Goal: Information Seeking & Learning: Learn about a topic

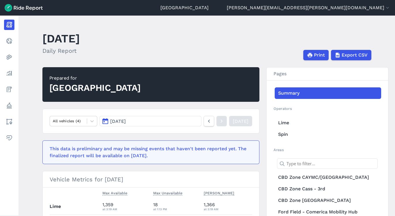
scroll to position [119, 0]
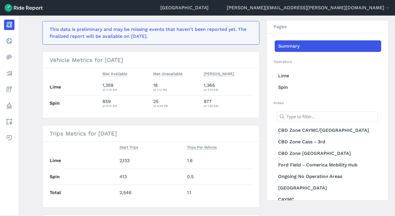
click at [14, 37] on link "Realtime" at bounding box center [9, 41] width 10 height 10
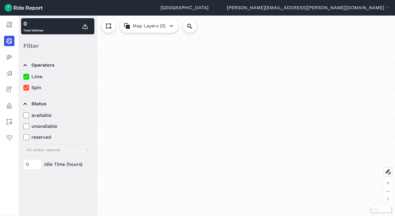
click at [14, 72] on link "Analyze" at bounding box center [9, 73] width 10 height 10
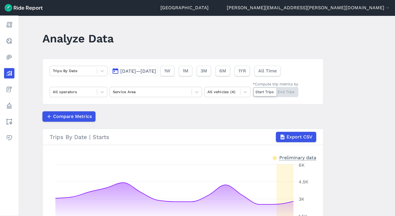
click at [155, 74] on button "[DATE]—[DATE]" at bounding box center [134, 71] width 48 height 10
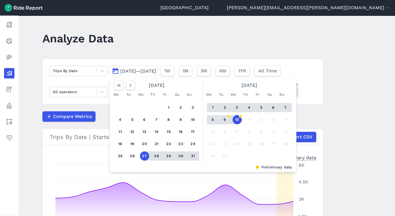
click at [275, 104] on div at bounding box center [273, 107] width 12 height 9
click at [274, 104] on button "6" at bounding box center [273, 107] width 9 height 9
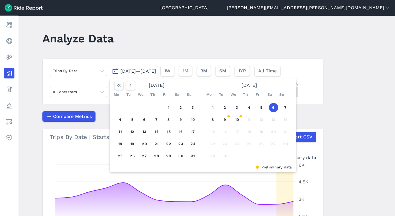
click at [274, 104] on button "6" at bounding box center [273, 107] width 9 height 9
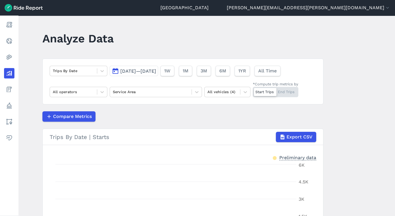
click at [156, 70] on span "Sep 6, 2025—Sep 6, 2025" at bounding box center [138, 70] width 36 height 5
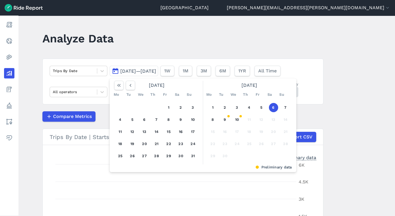
click at [260, 106] on button "5" at bounding box center [261, 107] width 9 height 9
click at [281, 106] on button "7" at bounding box center [285, 107] width 9 height 9
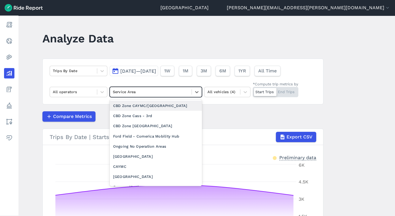
click at [164, 91] on div at bounding box center [151, 92] width 76 height 7
click at [97, 69] on div at bounding box center [102, 71] width 10 height 10
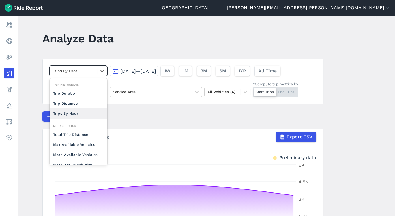
click at [87, 109] on div "Trips By Hour" at bounding box center [79, 113] width 58 height 10
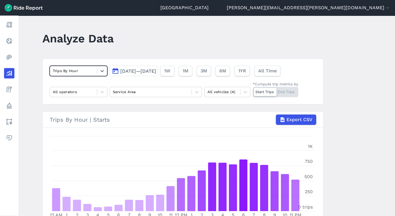
click at [133, 93] on div at bounding box center [151, 92] width 76 height 7
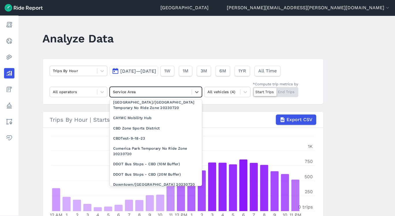
scroll to position [345, 0]
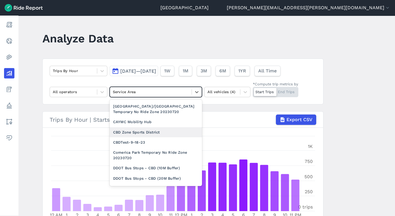
click at [146, 130] on div "CBD Zone Sports District" at bounding box center [156, 132] width 92 height 10
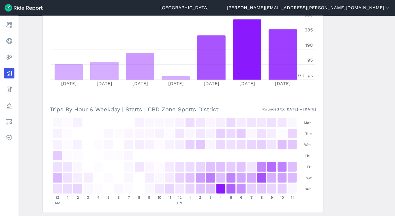
scroll to position [250, 0]
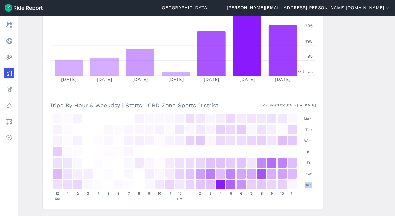
drag, startPoint x: 392, startPoint y: 184, endPoint x: 394, endPoint y: 175, distance: 9.3
click at [394, 175] on main "Analyze Data Trips By Hour Sep 5, 2025—Sep 7, 2025 1W 1M 3M 6M 1YR All Time All…" at bounding box center [206, 116] width 376 height 200
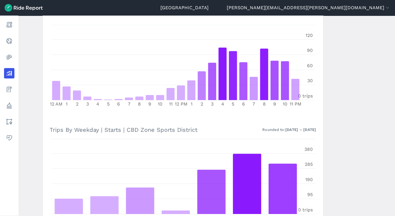
scroll to position [96, 0]
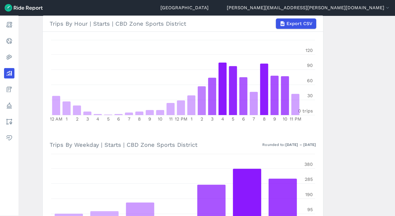
click at [392, 46] on main "Analyze Data Trips By Hour Sep 5, 2025—Sep 7, 2025 1W 1M 3M 6M 1YR All Time All…" at bounding box center [206, 116] width 376 height 200
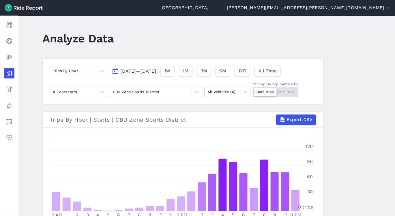
click at [196, 96] on div at bounding box center [197, 92] width 10 height 10
click at [100, 93] on icon at bounding box center [102, 92] width 6 height 6
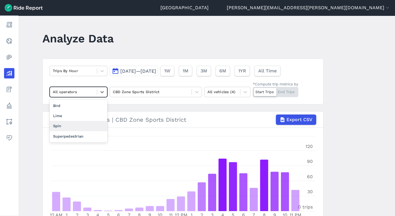
click at [83, 126] on div "Spin" at bounding box center [79, 126] width 58 height 10
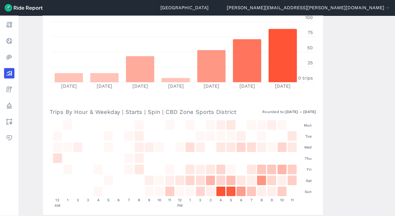
scroll to position [244, 0]
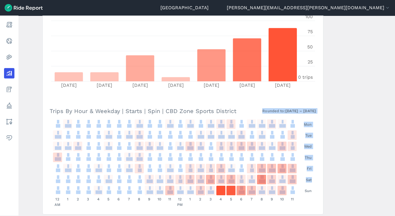
drag, startPoint x: 393, startPoint y: 176, endPoint x: 386, endPoint y: 114, distance: 62.1
click at [386, 114] on main "Analyze Data Trips By Hour Sep 5, 2025—Sep 7, 2025 1W 1M 3M 6M 1YR All Time Spi…" at bounding box center [206, 116] width 376 height 200
drag, startPoint x: 386, startPoint y: 114, endPoint x: 353, endPoint y: 166, distance: 62.1
click at [353, 166] on main "Analyze Data Trips By Hour Sep 5, 2025—Sep 7, 2025 1W 1M 3M 6M 1YR All Time Spi…" at bounding box center [206, 116] width 376 height 200
click at [353, 167] on main "Analyze Data Trips By Hour Sep 5, 2025—Sep 7, 2025 1W 1M 3M 6M 1YR All Time Spi…" at bounding box center [206, 116] width 376 height 200
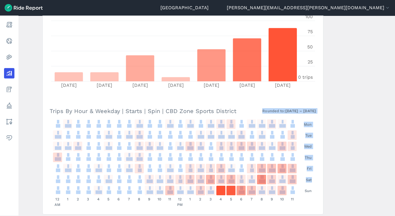
drag, startPoint x: 353, startPoint y: 166, endPoint x: 325, endPoint y: 163, distance: 28.2
click at [325, 163] on main "Analyze Data Trips By Hour Sep 5, 2025—Sep 7, 2025 1W 1M 3M 6M 1YR All Time Spi…" at bounding box center [206, 116] width 376 height 200
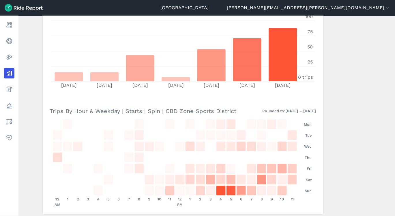
click at [94, 100] on section "Trips By Hour | Starts | Spin | CBD Zone Sports District Export CSV 12 AM 1 2 3…" at bounding box center [182, 41] width 281 height 347
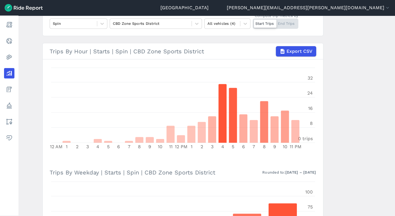
scroll to position [0, 0]
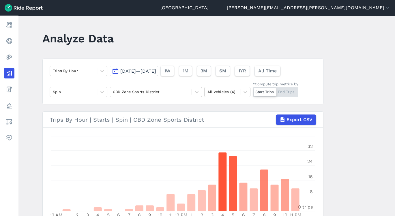
click at [195, 91] on icon at bounding box center [196, 92] width 3 height 2
click at [193, 88] on div at bounding box center [197, 92] width 10 height 10
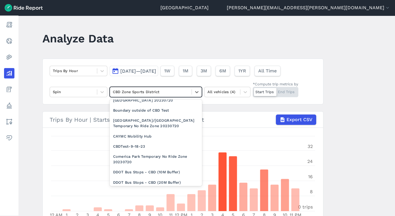
scroll to position [345, 0]
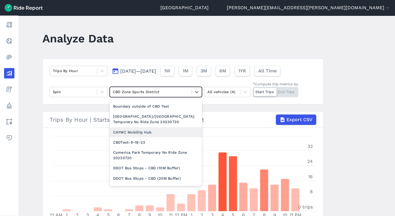
click at [149, 134] on div "CAYMC Mobility Hub" at bounding box center [156, 132] width 92 height 10
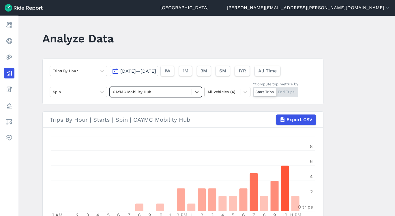
click at [194, 93] on icon at bounding box center [197, 92] width 6 height 6
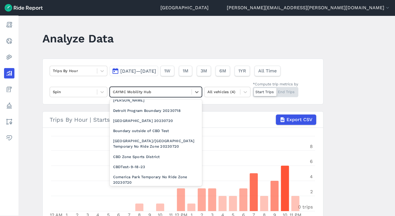
scroll to position [335, 0]
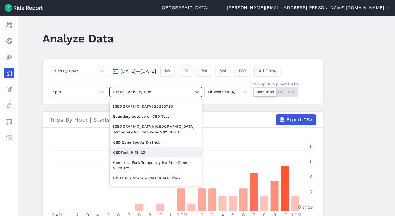
click at [168, 153] on div "CBDTest-9-18-23" at bounding box center [156, 152] width 92 height 10
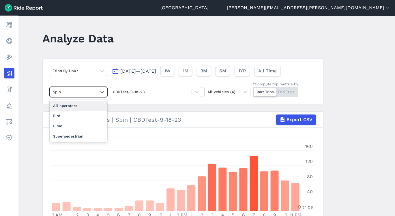
click at [98, 95] on div at bounding box center [102, 92] width 10 height 10
click at [86, 123] on div "Lime" at bounding box center [79, 126] width 58 height 10
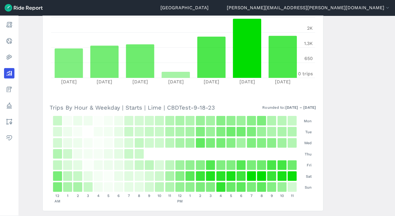
scroll to position [250, 0]
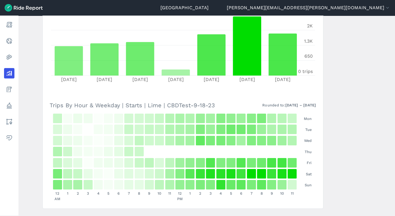
click at [393, 107] on main "Analyze Data Trips By Hour Sep 5, 2025—Sep 7, 2025 1W 1M 3M 6M 1YR All Time opt…" at bounding box center [206, 116] width 376 height 200
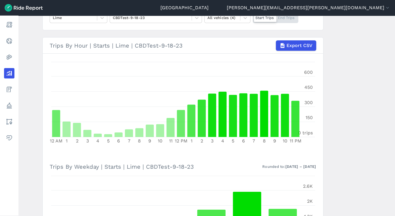
scroll to position [0, 0]
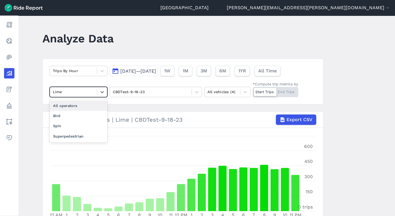
click at [102, 93] on icon at bounding box center [102, 92] width 6 height 6
click at [99, 67] on div at bounding box center [102, 71] width 10 height 10
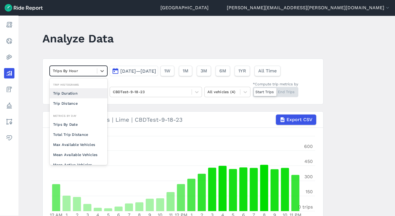
click at [135, 37] on header "Analyze Data" at bounding box center [186, 40] width 288 height 22
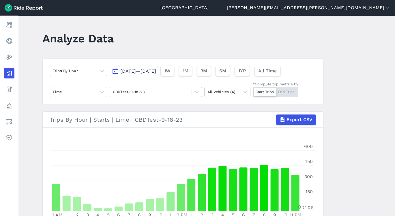
click at [114, 73] on button "Sep 5, 2025—Sep 7, 2025" at bounding box center [134, 71] width 48 height 10
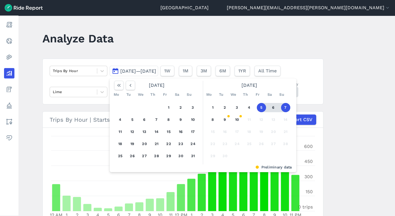
click at [209, 103] on button "1" at bounding box center [212, 107] width 9 height 9
click at [286, 105] on button "7" at bounding box center [285, 107] width 9 height 9
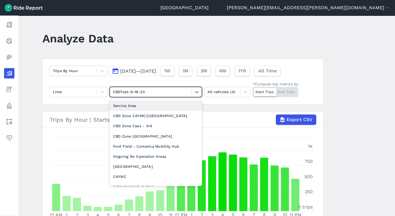
click at [198, 92] on icon at bounding box center [197, 92] width 6 height 6
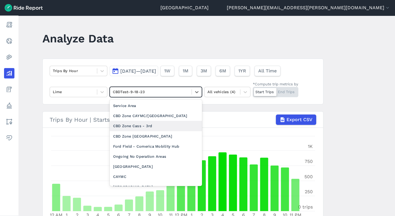
click at [182, 122] on div "CBD Zone Cass - 3rd" at bounding box center [156, 126] width 92 height 10
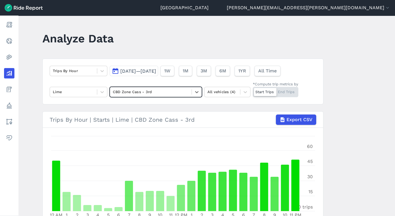
click at [190, 91] on div "CBD Zone Cass - 3rd" at bounding box center [151, 91] width 82 height 9
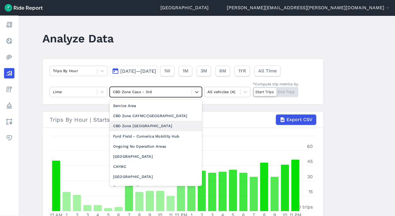
click at [175, 129] on div "CBD Zone Foxtown" at bounding box center [156, 126] width 92 height 10
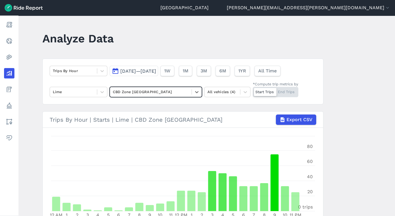
click at [393, 171] on main "Analyze Data Trips By Hour Sep 1, 2025—Sep 7, 2025 1W 1M 3M 6M 1YR All Time Lim…" at bounding box center [206, 116] width 376 height 200
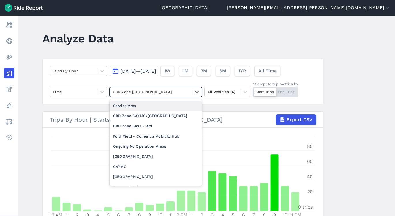
click at [136, 92] on div at bounding box center [151, 92] width 76 height 7
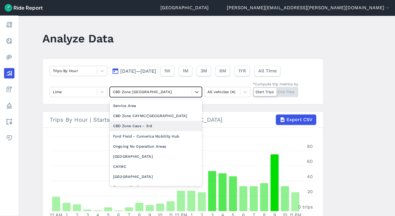
click at [162, 127] on div "CBD Zone Cass - 3rd" at bounding box center [156, 126] width 92 height 10
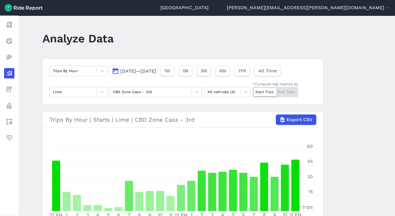
click at [392, 183] on main "Analyze Data Trips By Hour Sep 1, 2025—Sep 7, 2025 1W 1M 3M 6M 1YR All Time Lim…" at bounding box center [206, 116] width 376 height 200
click at [14, 26] on link "Report" at bounding box center [9, 25] width 10 height 10
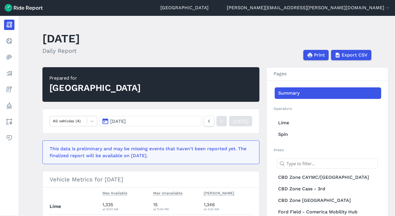
click at [155, 121] on button "Sep 10, 2025" at bounding box center [151, 121] width 102 height 10
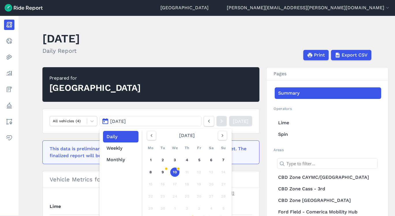
click at [152, 134] on icon "button" at bounding box center [152, 136] width 6 height 6
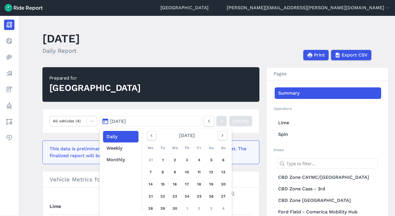
click at [152, 134] on icon "button" at bounding box center [152, 136] width 6 height 6
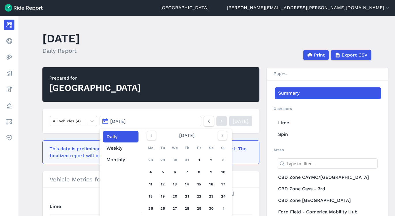
click at [151, 133] on icon "button" at bounding box center [152, 136] width 6 height 6
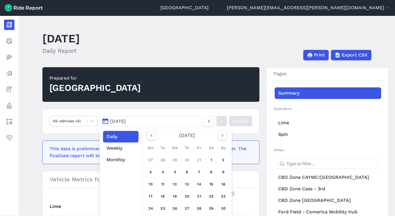
click at [161, 205] on link "25" at bounding box center [162, 208] width 9 height 9
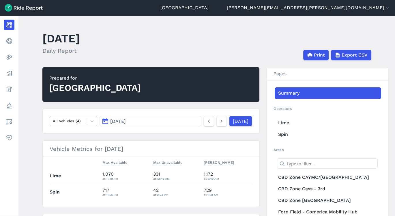
click at [230, 71] on h2 "Prepared for Detroit" at bounding box center [150, 84] width 217 height 35
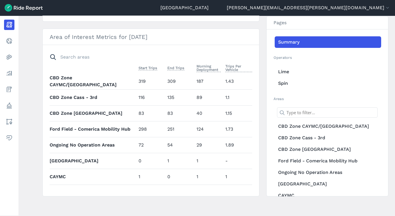
click at [202, 68] on span "Morning Deployment" at bounding box center [208, 67] width 25 height 9
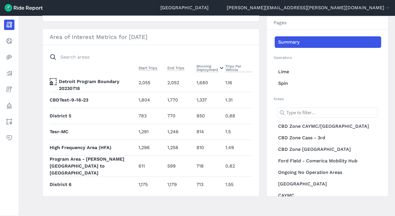
click at [392, 104] on main "June 25, 2024 Daily Report Print Export CSV Prepared for Detroit All vehicles (…" at bounding box center [206, 116] width 376 height 200
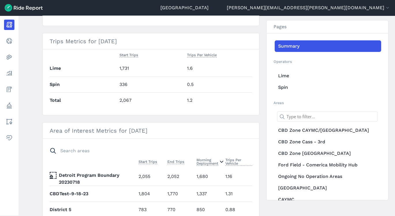
scroll to position [111, 0]
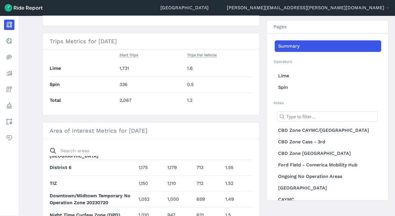
click at [255, 127] on h3 "Area of Interest Metrics for June 25, 2024" at bounding box center [151, 131] width 216 height 16
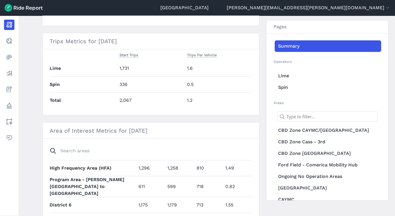
scroll to position [72, 0]
click at [255, 165] on section "Area of Interest Metrics for June 25, 2024 Start Trips End Trips Morning Deploy…" at bounding box center [150, 206] width 217 height 168
click at [263, 167] on div "Prepared for Detroit All vehicles (4) Jun 25, 2024 Yesterday Vehicle Metrics fo…" at bounding box center [206, 88] width 329 height 404
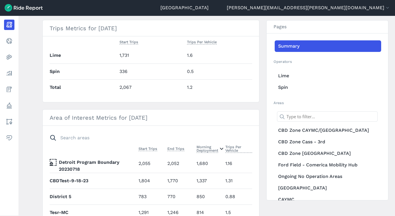
scroll to position [0, 0]
click at [245, 182] on td "1.31" at bounding box center [237, 181] width 29 height 16
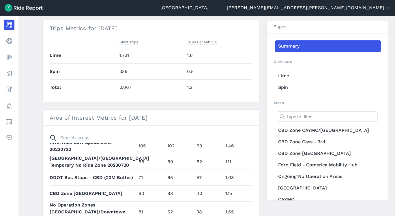
scroll to position [420, 0]
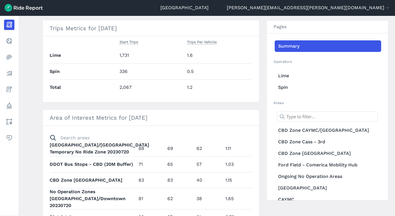
click at [262, 181] on div "Prepared for Detroit All vehicles (4) Jun 25, 2024 Yesterday Vehicle Metrics fo…" at bounding box center [206, 75] width 329 height 404
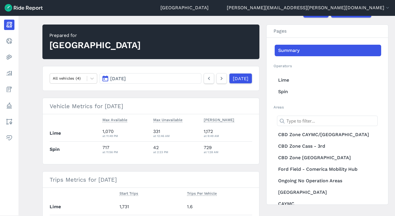
scroll to position [42, 0]
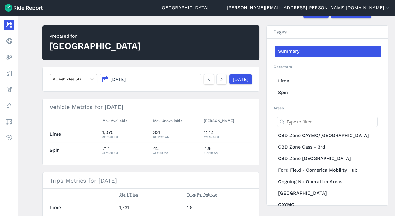
click at [14, 74] on link "Analyze" at bounding box center [9, 73] width 10 height 10
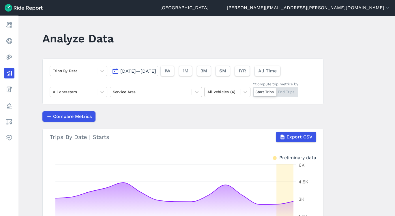
click at [136, 69] on span "Aug 27, 2025—Sep 10, 2025" at bounding box center [138, 70] width 36 height 5
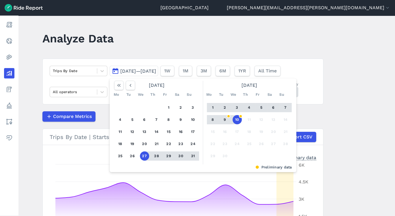
click at [130, 86] on icon "button" at bounding box center [130, 85] width 6 height 6
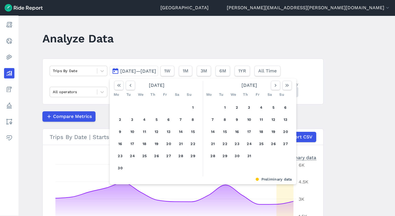
click at [130, 86] on icon "button" at bounding box center [130, 85] width 6 height 6
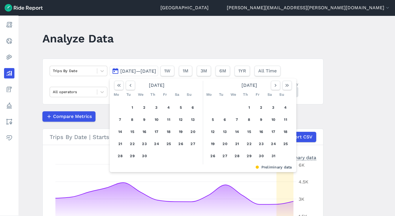
click at [130, 86] on icon "button" at bounding box center [130, 85] width 6 height 6
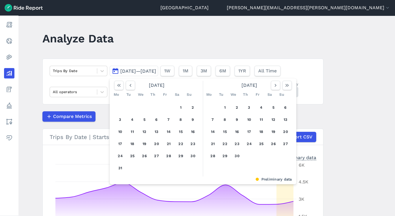
click at [130, 86] on icon "button" at bounding box center [130, 85] width 6 height 6
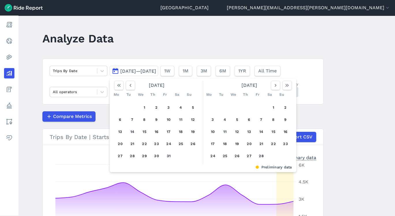
click at [130, 86] on icon "button" at bounding box center [130, 85] width 6 height 6
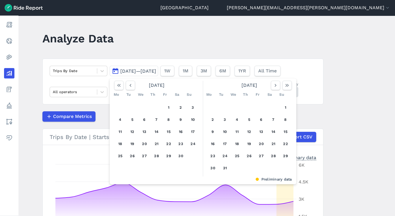
click at [130, 86] on icon "button" at bounding box center [130, 85] width 6 height 6
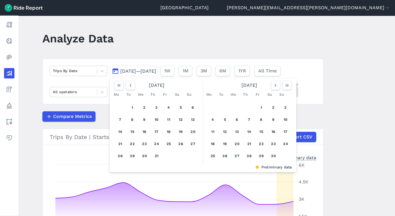
click at [130, 86] on icon "button" at bounding box center [130, 85] width 6 height 6
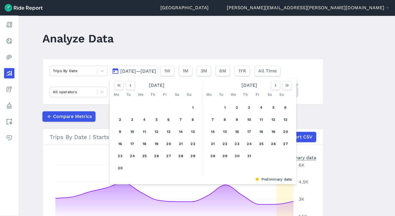
click at [130, 85] on icon "button" at bounding box center [130, 85] width 6 height 6
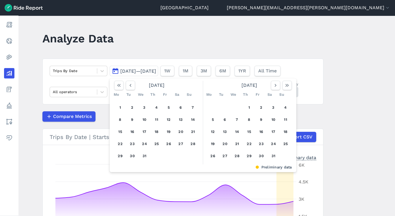
click at [130, 85] on icon "button" at bounding box center [130, 85] width 6 height 6
click at [121, 153] on button "24" at bounding box center [120, 155] width 9 height 9
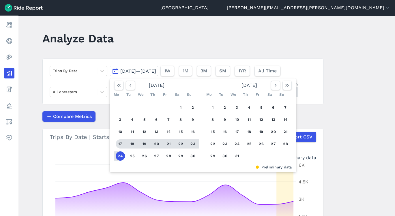
click at [129, 89] on button "button" at bounding box center [130, 85] width 9 height 9
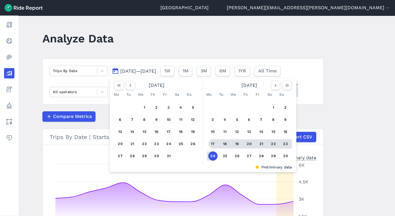
click at [129, 89] on button "button" at bounding box center [130, 85] width 9 height 9
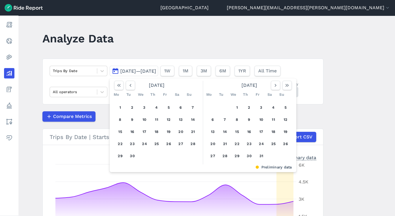
click at [129, 89] on button "button" at bounding box center [130, 85] width 9 height 9
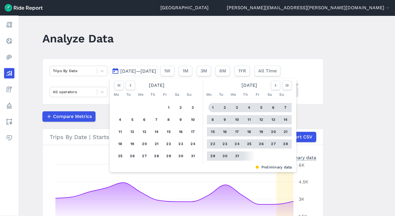
click at [212, 107] on button "1" at bounding box center [212, 107] width 9 height 9
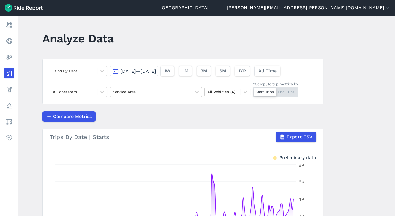
click at [156, 69] on span "Jan 1, 2024—Jun 24, 2024" at bounding box center [138, 70] width 36 height 5
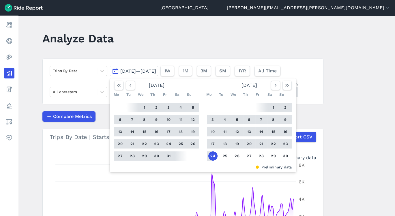
click at [273, 84] on icon "button" at bounding box center [276, 85] width 6 height 6
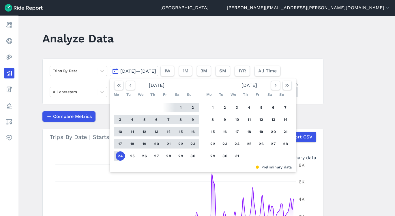
click at [273, 84] on icon "button" at bounding box center [276, 85] width 6 height 6
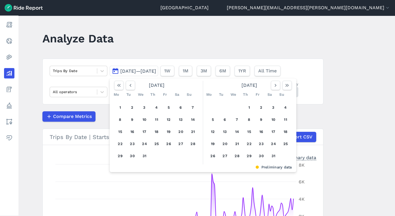
click at [273, 84] on icon "button" at bounding box center [276, 85] width 6 height 6
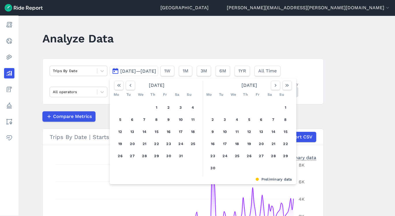
click at [305, 44] on header "Analyze Data" at bounding box center [186, 40] width 288 height 22
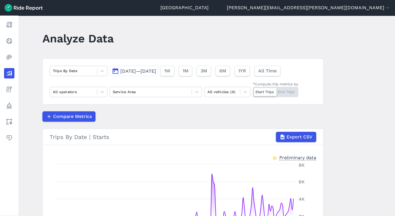
click at [166, 78] on div "Trips By Date Jan 1, 2024—Jun 24, 2024 1W 1M 3M 6M 1YR All Time All operators S…" at bounding box center [182, 82] width 281 height 46
click at [158, 74] on button "Jan 1, 2024—Jun 24, 2024" at bounding box center [134, 71] width 48 height 10
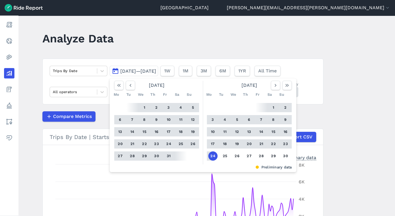
click at [275, 83] on icon "button" at bounding box center [276, 85] width 6 height 6
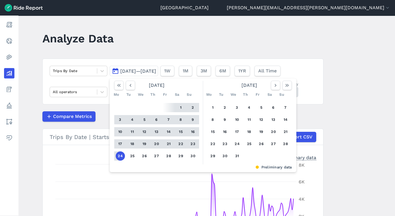
click at [275, 83] on icon "button" at bounding box center [276, 85] width 6 height 6
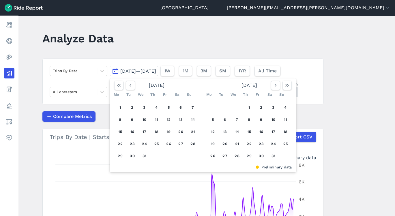
click at [275, 83] on icon "button" at bounding box center [276, 85] width 6 height 6
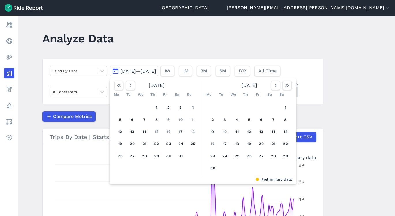
click at [145, 155] on button "28" at bounding box center [144, 155] width 9 height 9
click at [274, 84] on icon "button" at bounding box center [276, 85] width 6 height 6
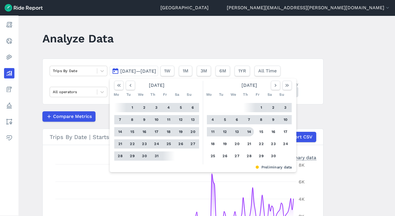
click at [247, 130] on button "14" at bounding box center [249, 131] width 9 height 9
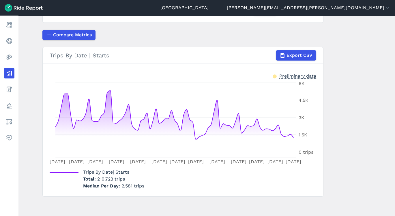
scroll to position [82, 0]
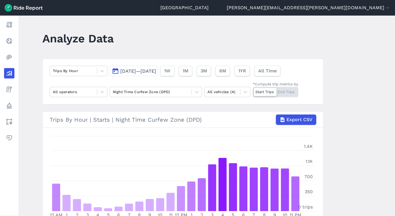
scroll to position [230, 0]
